Goal: Task Accomplishment & Management: Manage account settings

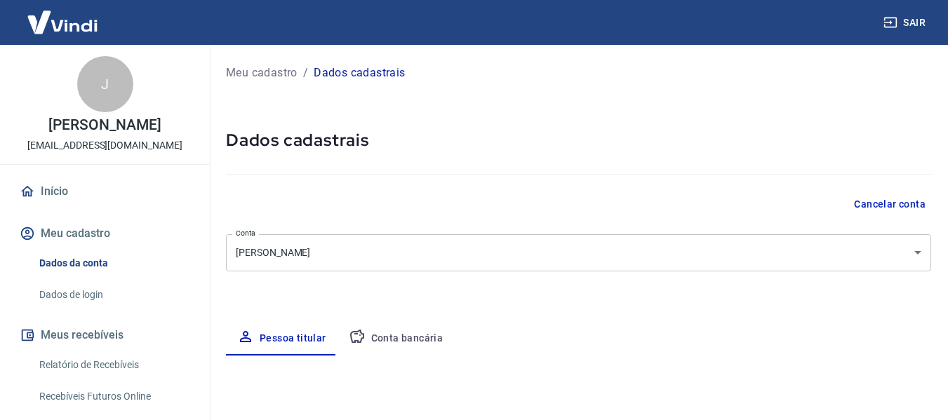
select select "MS"
select select "business"
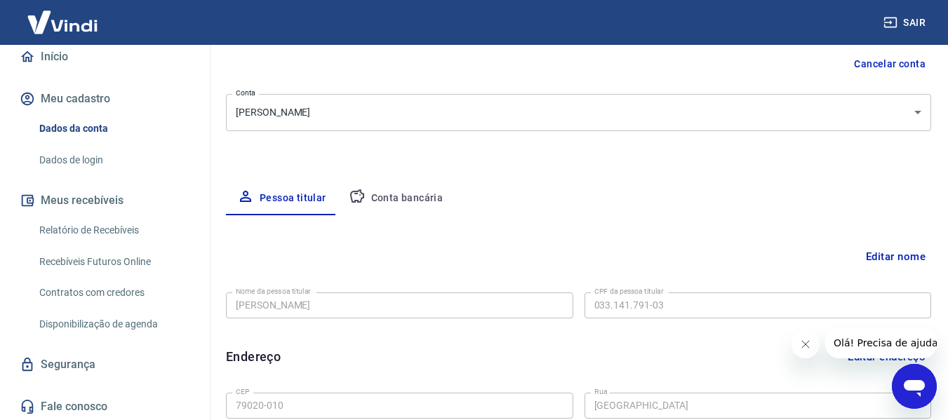
scroll to position [70, 0]
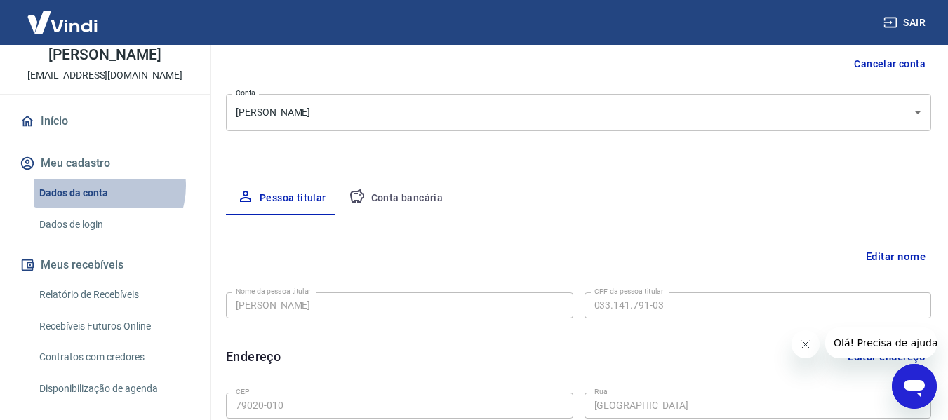
click at [100, 201] on link "Dados da conta" at bounding box center [113, 193] width 159 height 29
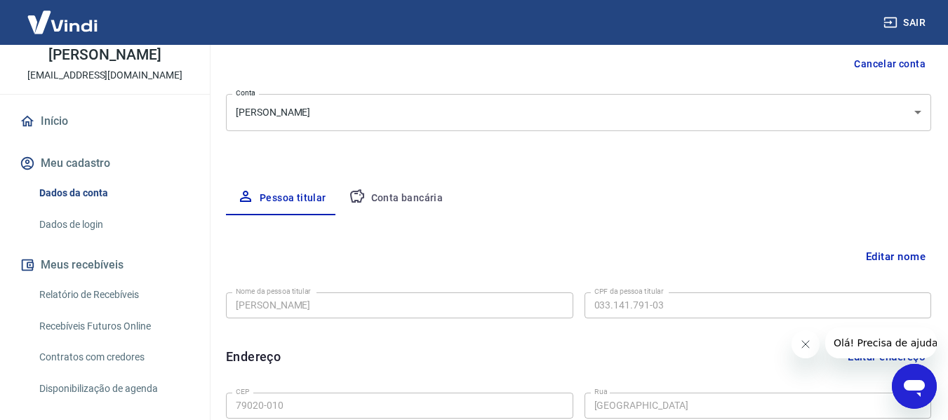
click at [49, 234] on link "Dados de login" at bounding box center [113, 225] width 159 height 29
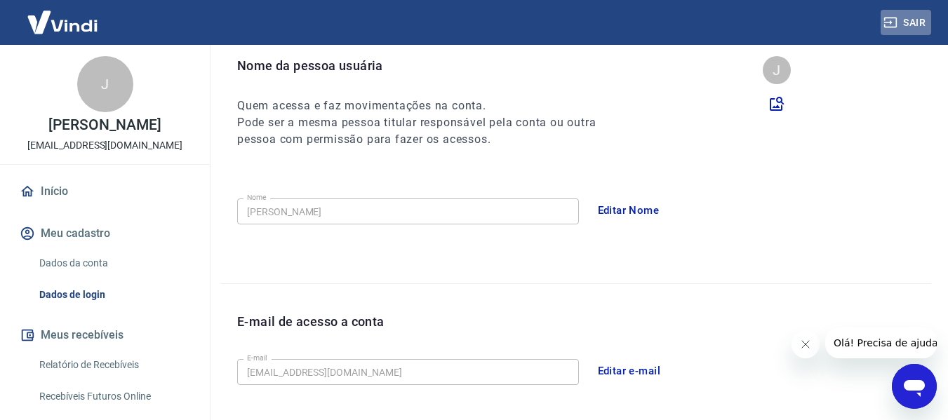
click at [909, 27] on button "Sair" at bounding box center [906, 23] width 51 height 26
